Goal: Task Accomplishment & Management: Complete application form

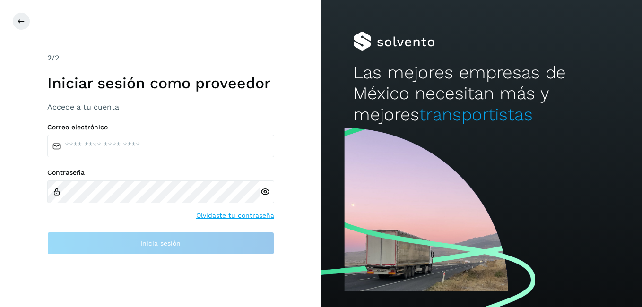
click at [228, 60] on div "2 /2" at bounding box center [160, 57] width 227 height 11
click at [19, 25] on button at bounding box center [21, 21] width 18 height 18
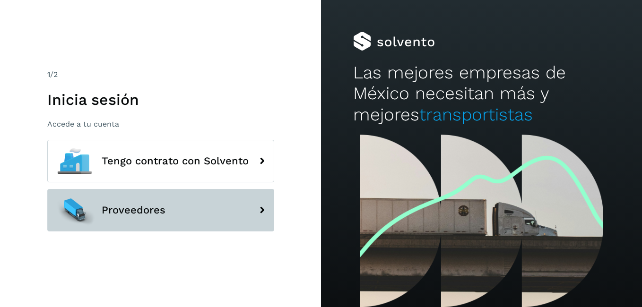
click at [224, 209] on button "Proveedores" at bounding box center [160, 210] width 227 height 43
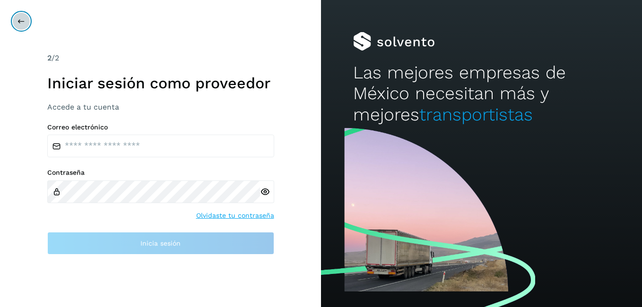
click at [17, 20] on button at bounding box center [21, 21] width 18 height 18
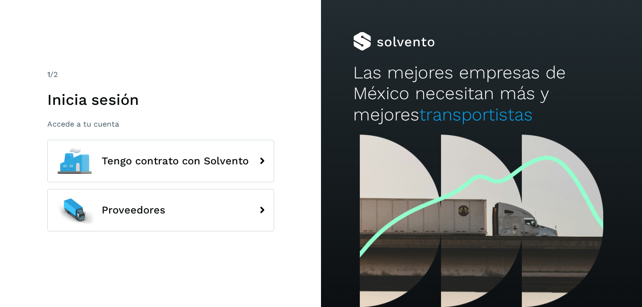
click at [265, 80] on div "1 /2" at bounding box center [160, 74] width 227 height 11
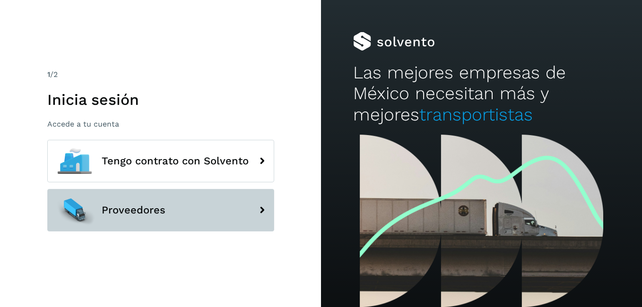
click at [72, 208] on div at bounding box center [74, 210] width 43 height 43
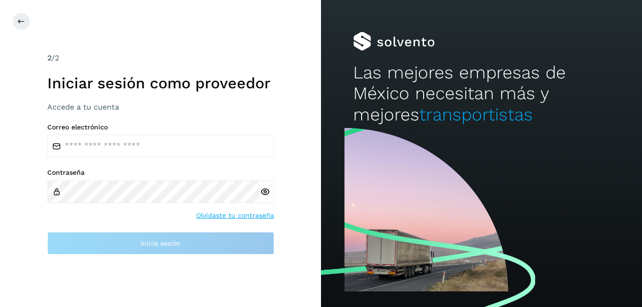
click at [90, 110] on h3 "Accede a tu cuenta" at bounding box center [160, 107] width 227 height 9
click at [86, 89] on h1 "Iniciar sesión como proveedor" at bounding box center [160, 83] width 227 height 18
click at [212, 28] on div at bounding box center [333, 21] width 642 height 18
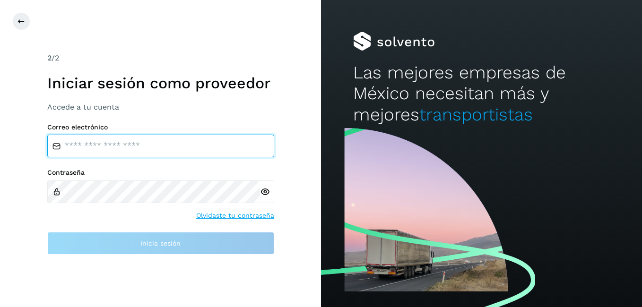
click at [77, 147] on input "email" at bounding box center [160, 146] width 227 height 23
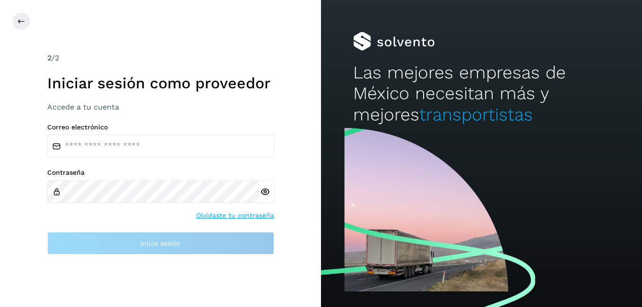
click at [373, 37] on div at bounding box center [481, 41] width 257 height 19
click at [472, 113] on span "transportistas" at bounding box center [475, 114] width 113 height 20
drag, startPoint x: 624, startPoint y: 122, endPoint x: 615, endPoint y: 129, distance: 11.4
click at [617, 129] on div "Las mejores empresas de México necesitan más y mejores transportistas" at bounding box center [481, 153] width 321 height 307
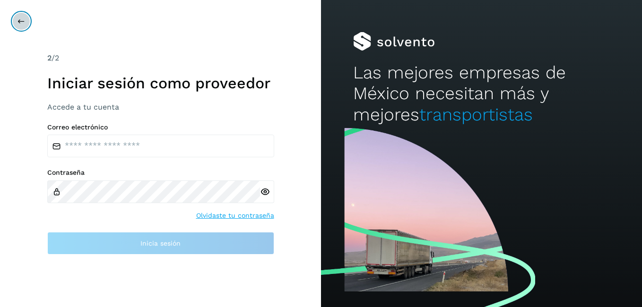
click at [19, 21] on icon at bounding box center [21, 21] width 8 height 8
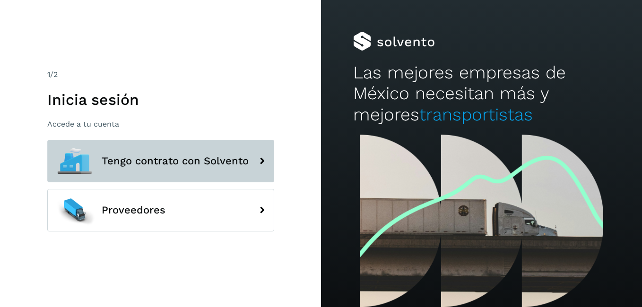
click at [137, 160] on span "Tengo contrato con Solvento" at bounding box center [175, 160] width 147 height 11
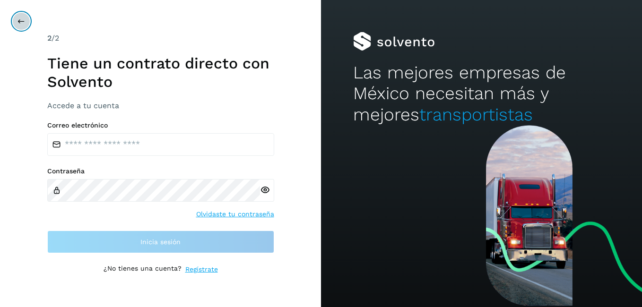
click at [23, 22] on icon at bounding box center [21, 21] width 8 height 8
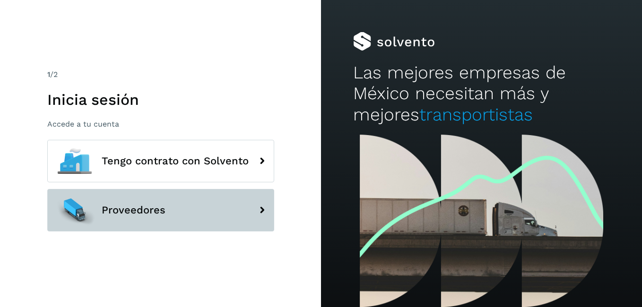
click at [139, 207] on span "Proveedores" at bounding box center [134, 210] width 64 height 11
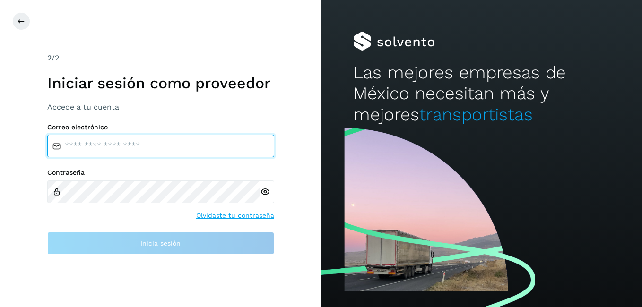
click at [100, 139] on input "email" at bounding box center [160, 146] width 227 height 23
type input "**********"
